Goal: Transaction & Acquisition: Book appointment/travel/reservation

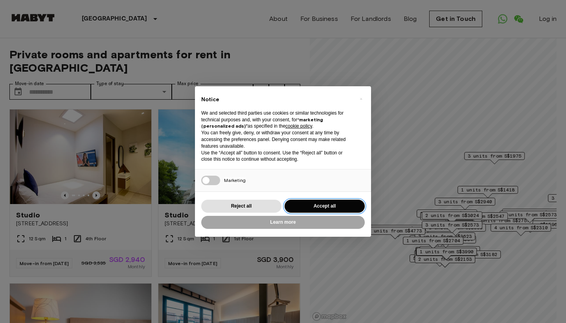
click at [306, 206] on button "Accept all" at bounding box center [325, 205] width 80 height 13
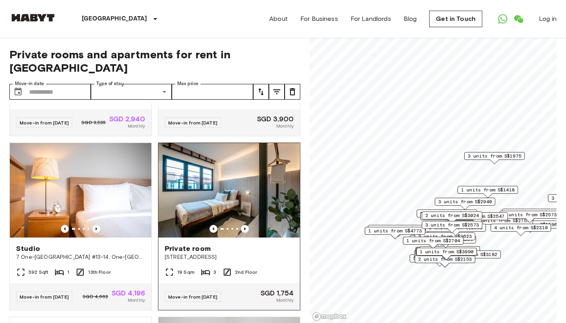
scroll to position [150, 0]
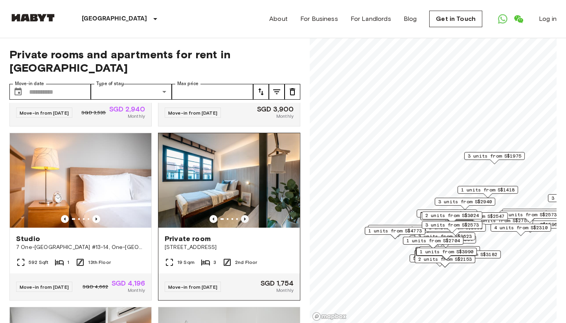
click at [244, 215] on icon "Previous image" at bounding box center [245, 219] width 8 height 8
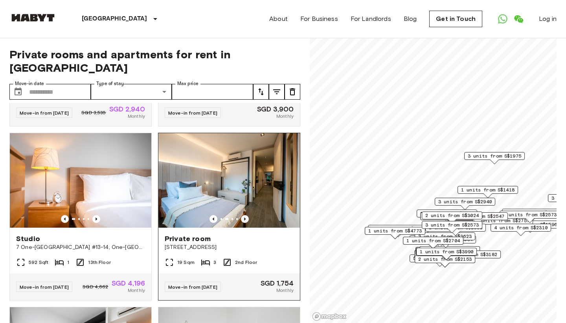
click at [244, 215] on icon "Previous image" at bounding box center [245, 219] width 8 height 8
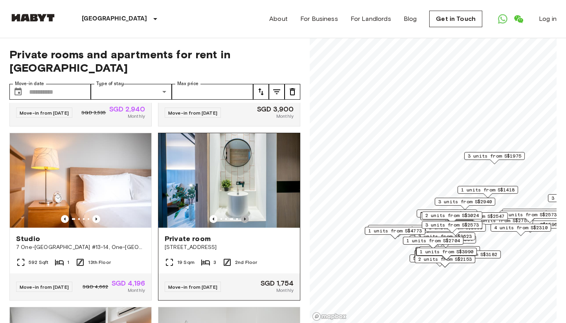
click at [244, 215] on icon "Previous image" at bounding box center [245, 219] width 8 height 8
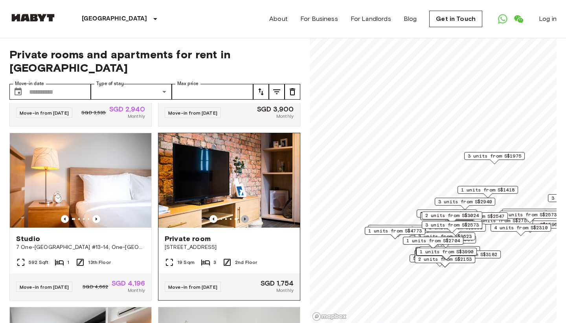
click at [244, 215] on icon "Previous image" at bounding box center [245, 219] width 8 height 8
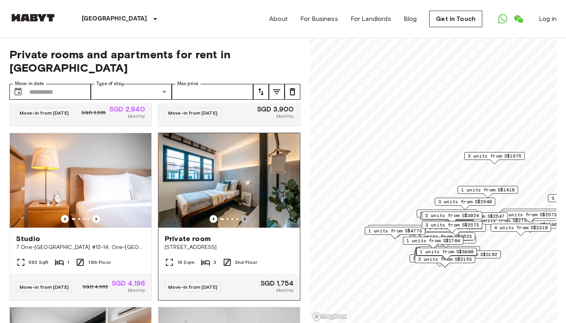
click at [244, 215] on icon "Previous image" at bounding box center [245, 219] width 8 height 8
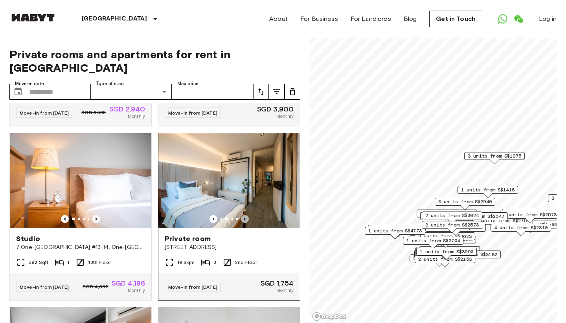
click at [244, 215] on icon "Previous image" at bounding box center [245, 219] width 8 height 8
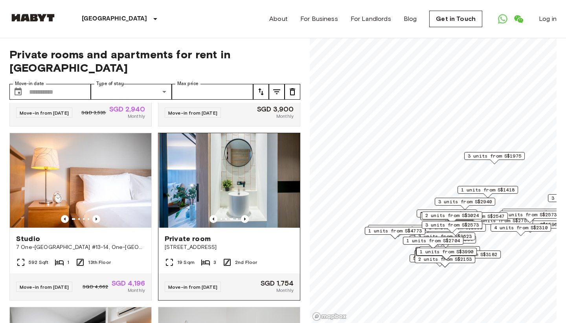
click at [258, 182] on img at bounding box center [230, 180] width 142 height 94
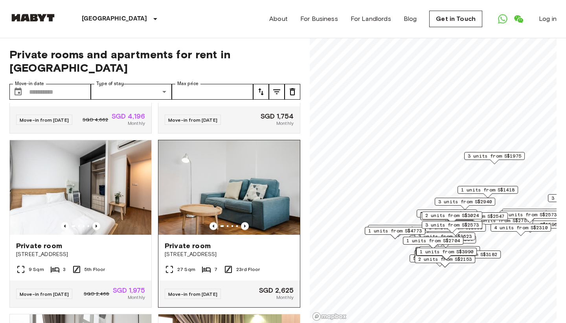
scroll to position [318, 0]
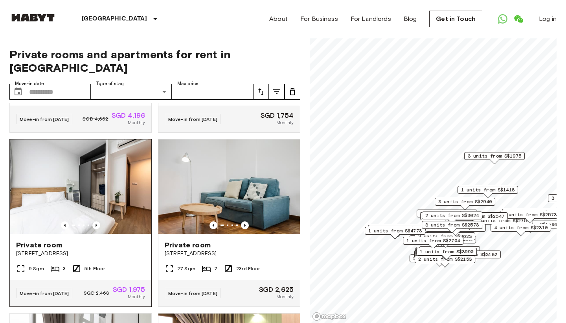
click at [120, 208] on img at bounding box center [81, 186] width 142 height 94
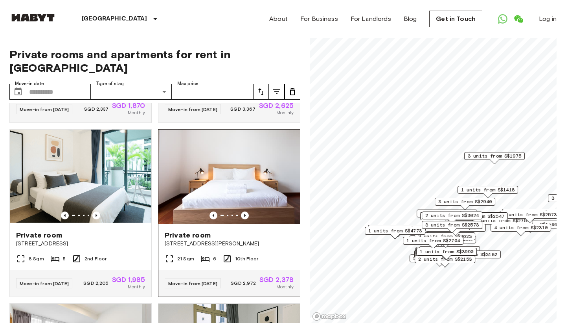
scroll to position [676, 0]
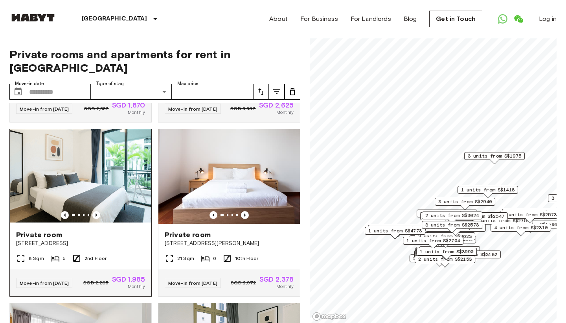
click at [134, 201] on img at bounding box center [81, 176] width 142 height 94
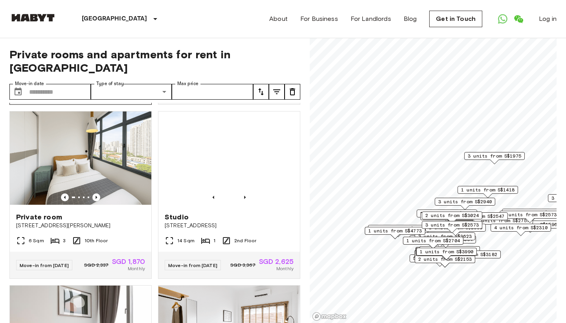
scroll to position [1576, 0]
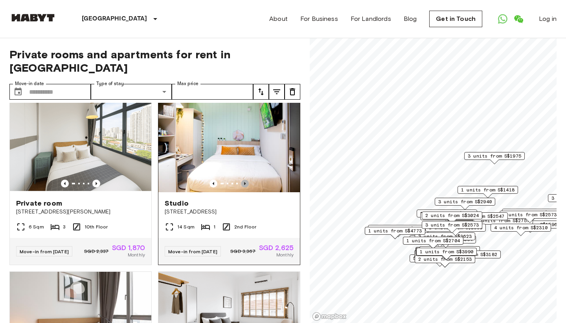
click at [245, 185] on icon "Previous image" at bounding box center [245, 183] width 2 height 3
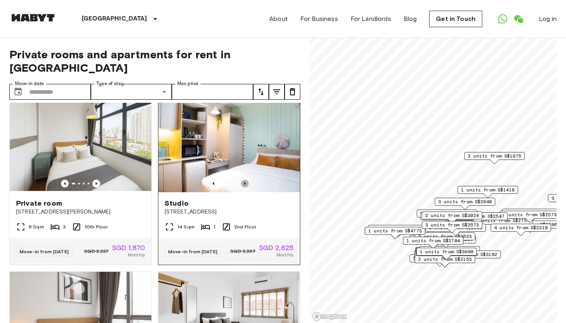
click at [245, 185] on icon "Previous image" at bounding box center [245, 183] width 2 height 3
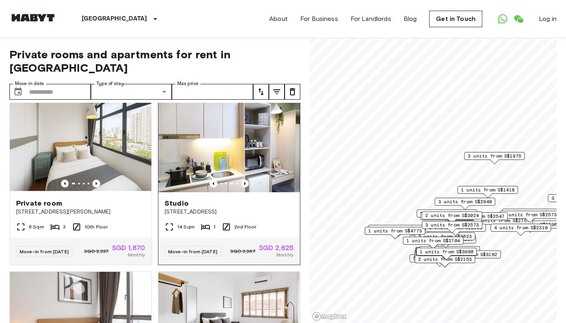
click at [245, 185] on icon "Previous image" at bounding box center [245, 183] width 2 height 3
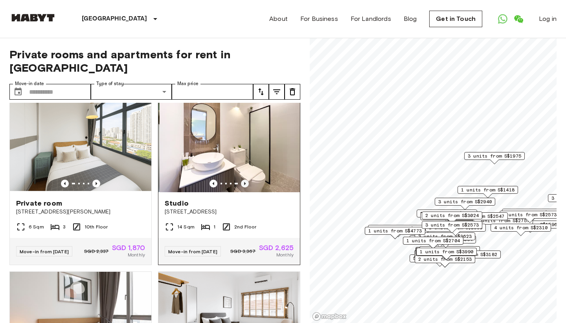
click at [245, 185] on icon "Previous image" at bounding box center [245, 183] width 2 height 3
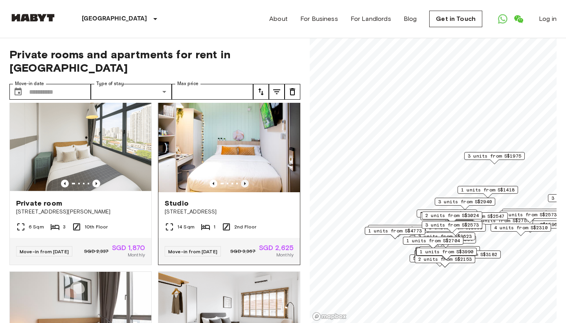
click at [245, 185] on icon "Previous image" at bounding box center [245, 183] width 2 height 3
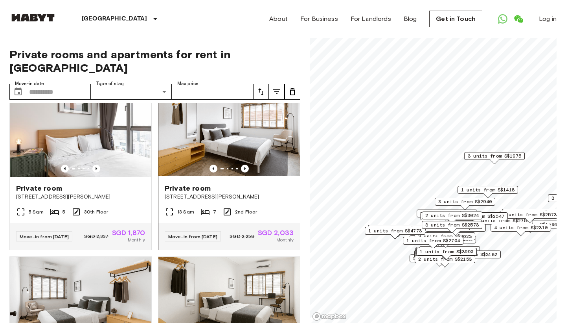
scroll to position [1758, 0]
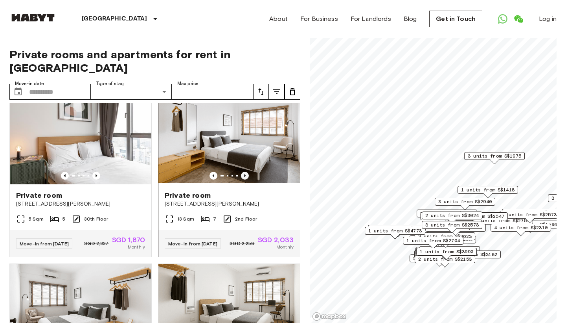
click at [246, 179] on icon "Previous image" at bounding box center [245, 175] width 8 height 8
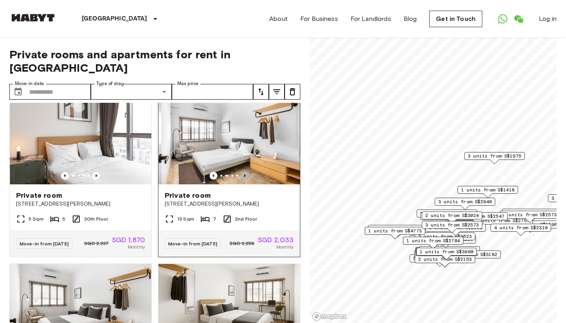
click at [246, 179] on icon "Previous image" at bounding box center [245, 175] width 8 height 8
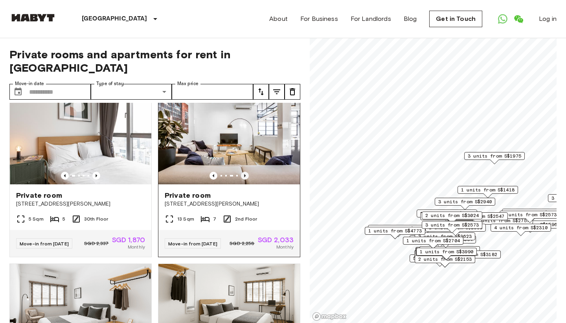
click at [246, 179] on icon "Previous image" at bounding box center [245, 175] width 8 height 8
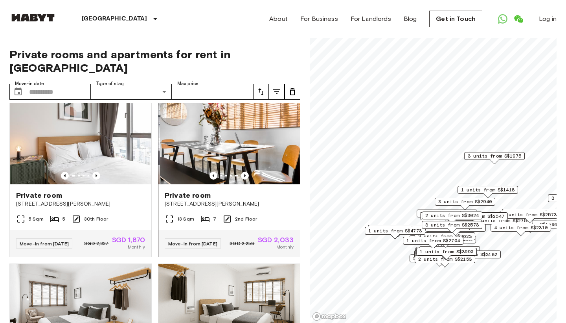
click at [256, 184] on img at bounding box center [231, 137] width 142 height 94
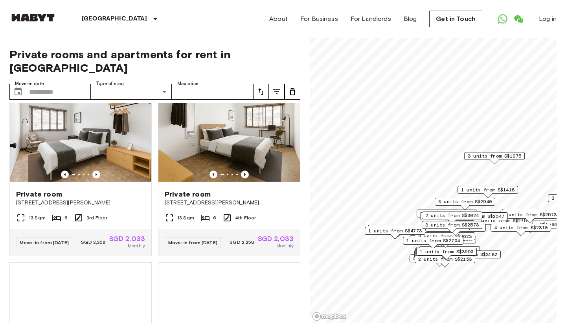
scroll to position [1934, 0]
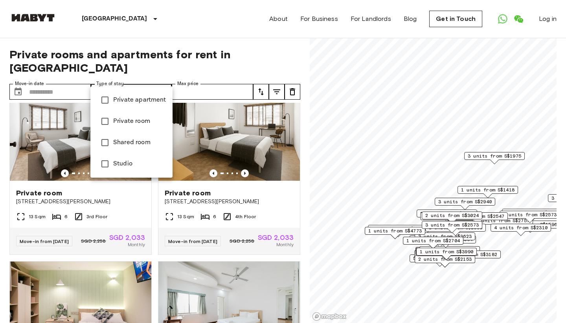
click at [152, 123] on span "Private room" at bounding box center [139, 120] width 53 height 9
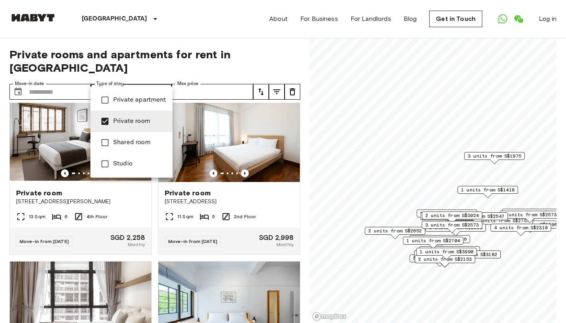
click at [131, 164] on span "Studio" at bounding box center [139, 163] width 53 height 9
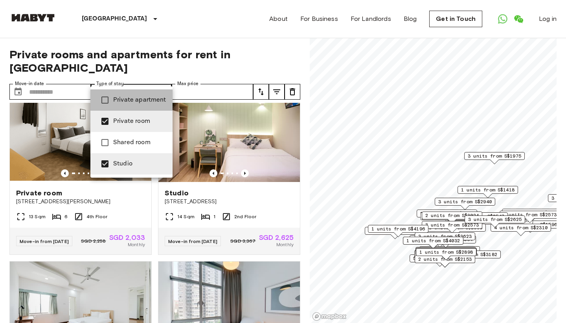
click at [157, 94] on li "Private apartment" at bounding box center [131, 99] width 82 height 21
type input "**********"
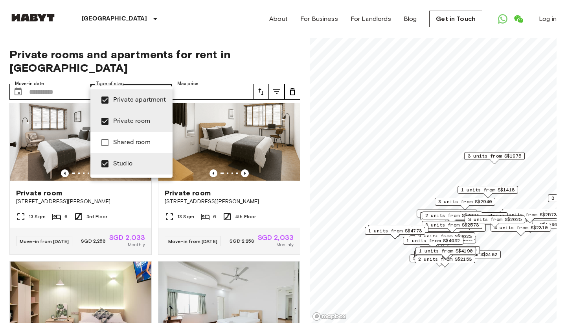
click at [188, 40] on div at bounding box center [283, 161] width 566 height 323
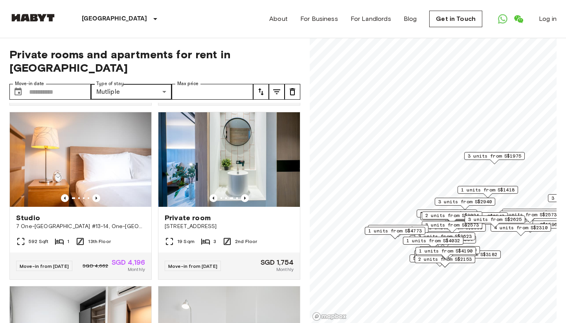
scroll to position [73, 0]
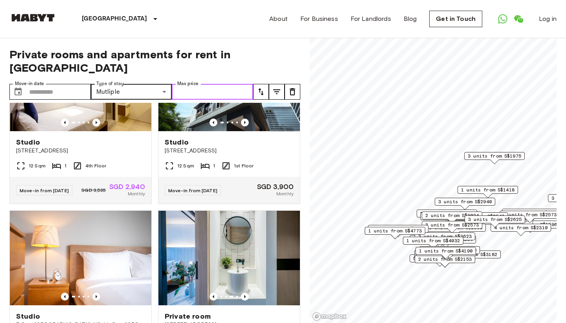
click at [235, 84] on input "Max price" at bounding box center [212, 92] width 81 height 16
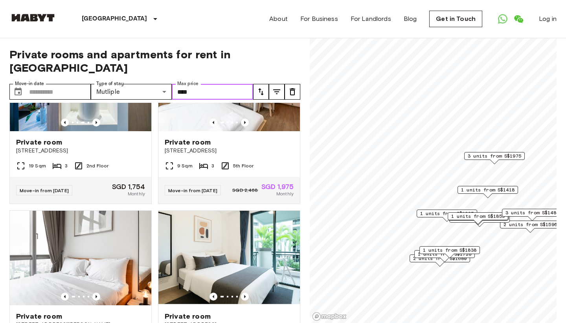
type input "****"
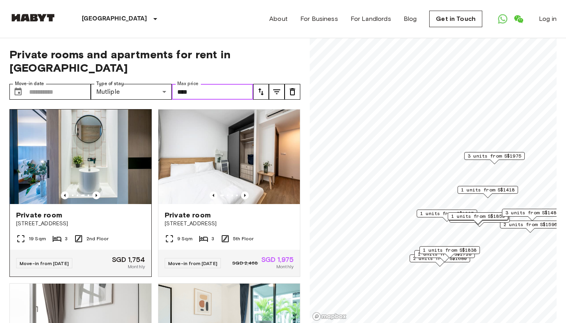
click at [123, 164] on img at bounding box center [81, 156] width 142 height 94
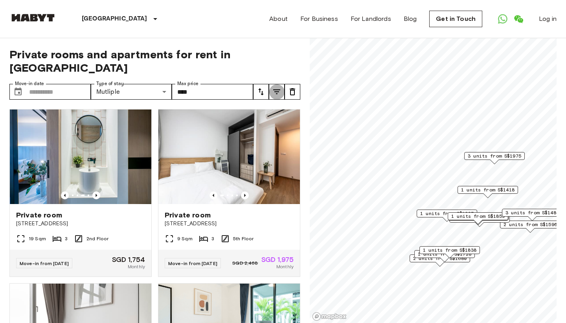
click at [280, 87] on icon "tune" at bounding box center [276, 91] width 9 height 9
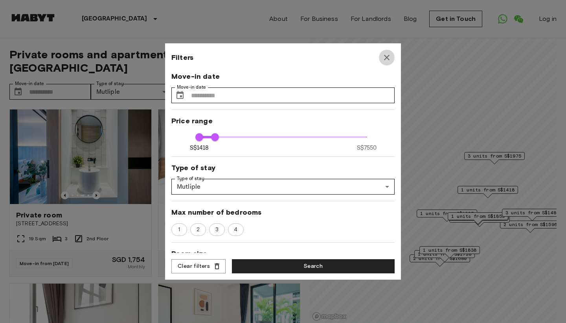
click at [387, 58] on icon "button" at bounding box center [387, 58] width 6 height 6
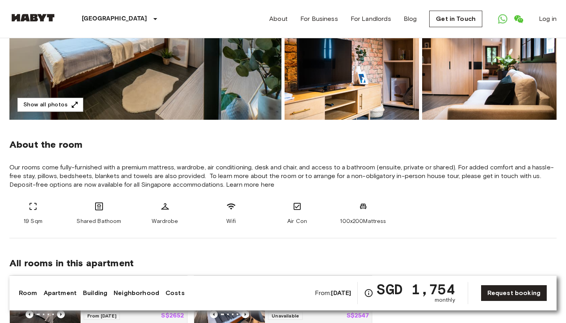
scroll to position [193, 0]
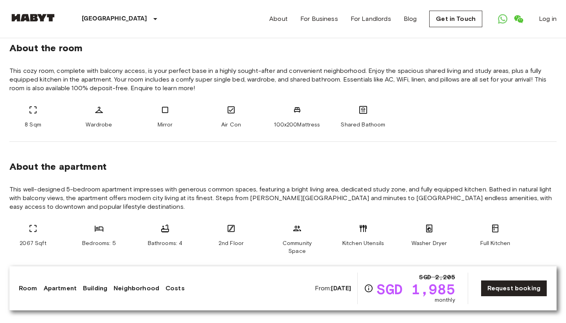
scroll to position [289, 0]
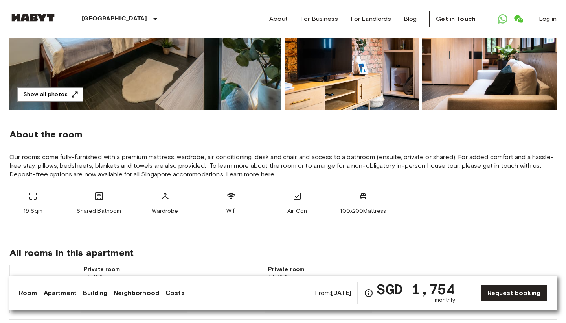
scroll to position [208, 0]
